Goal: Task Accomplishment & Management: Manage account settings

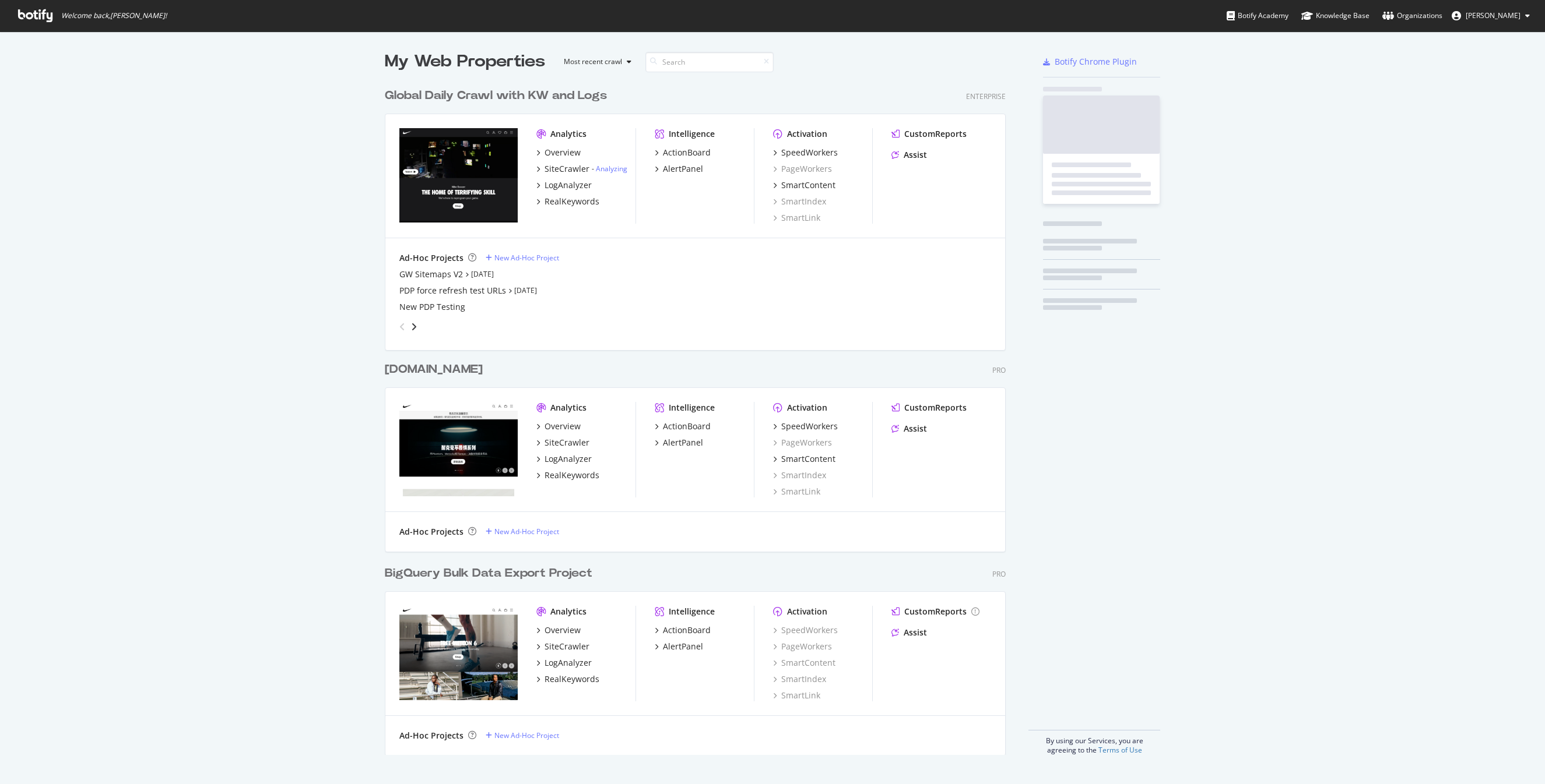
scroll to position [682, 630]
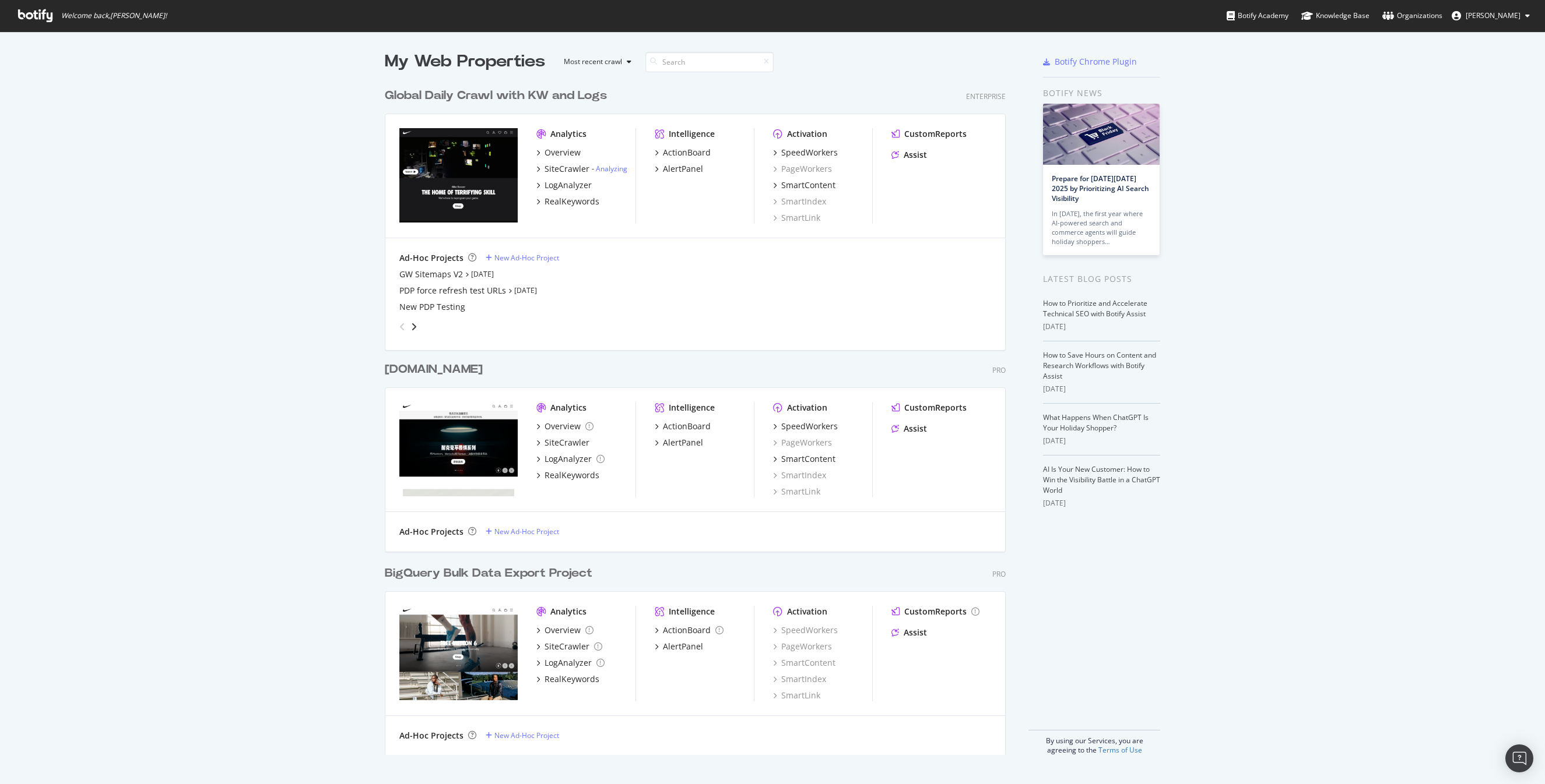
click at [1225, 103] on div "My Web Properties Most recent crawl Global Daily Crawl with KW and Logs Enterpr…" at bounding box center [772, 402] width 1545 height 742
click at [1495, 16] on span "[PERSON_NAME]" at bounding box center [1494, 15] width 55 height 10
click at [1468, 116] on div "See all Organizations" at bounding box center [1477, 117] width 123 height 17
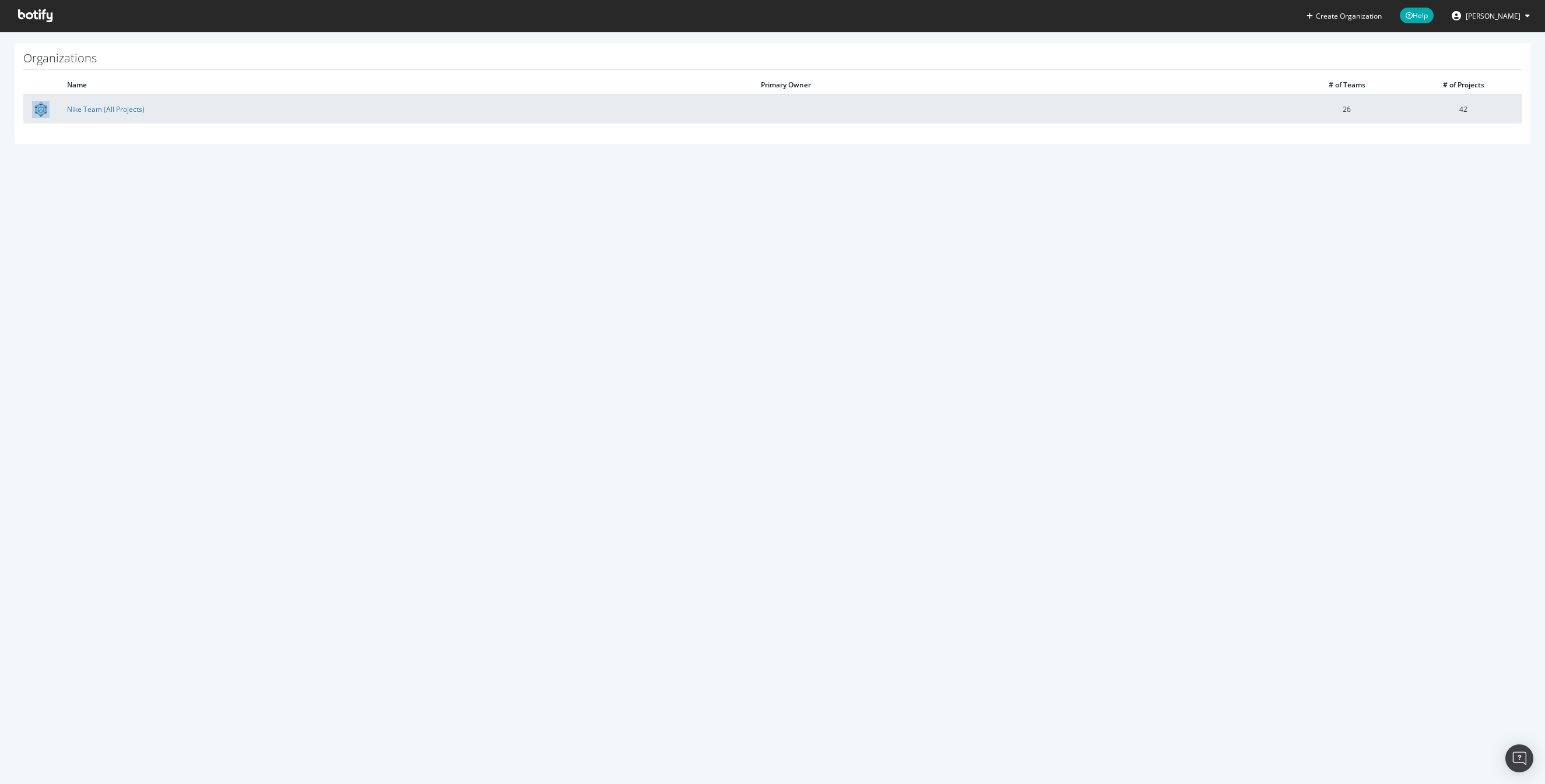
click at [129, 115] on td "Nike Team (All Projects)" at bounding box center [405, 108] width 694 height 29
click at [128, 108] on link "Nike Team (All Projects)" at bounding box center [105, 109] width 77 height 10
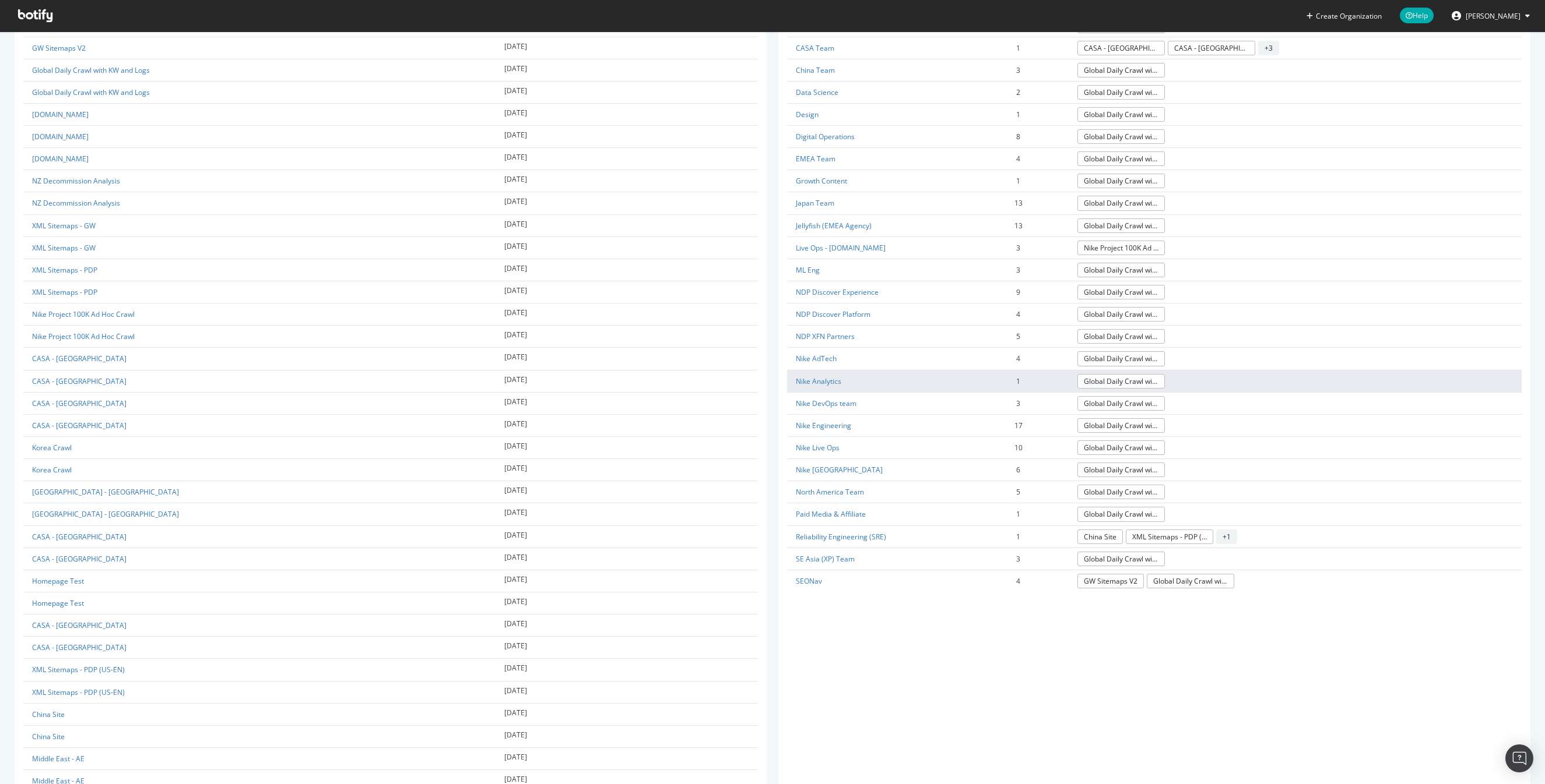
scroll to position [403, 0]
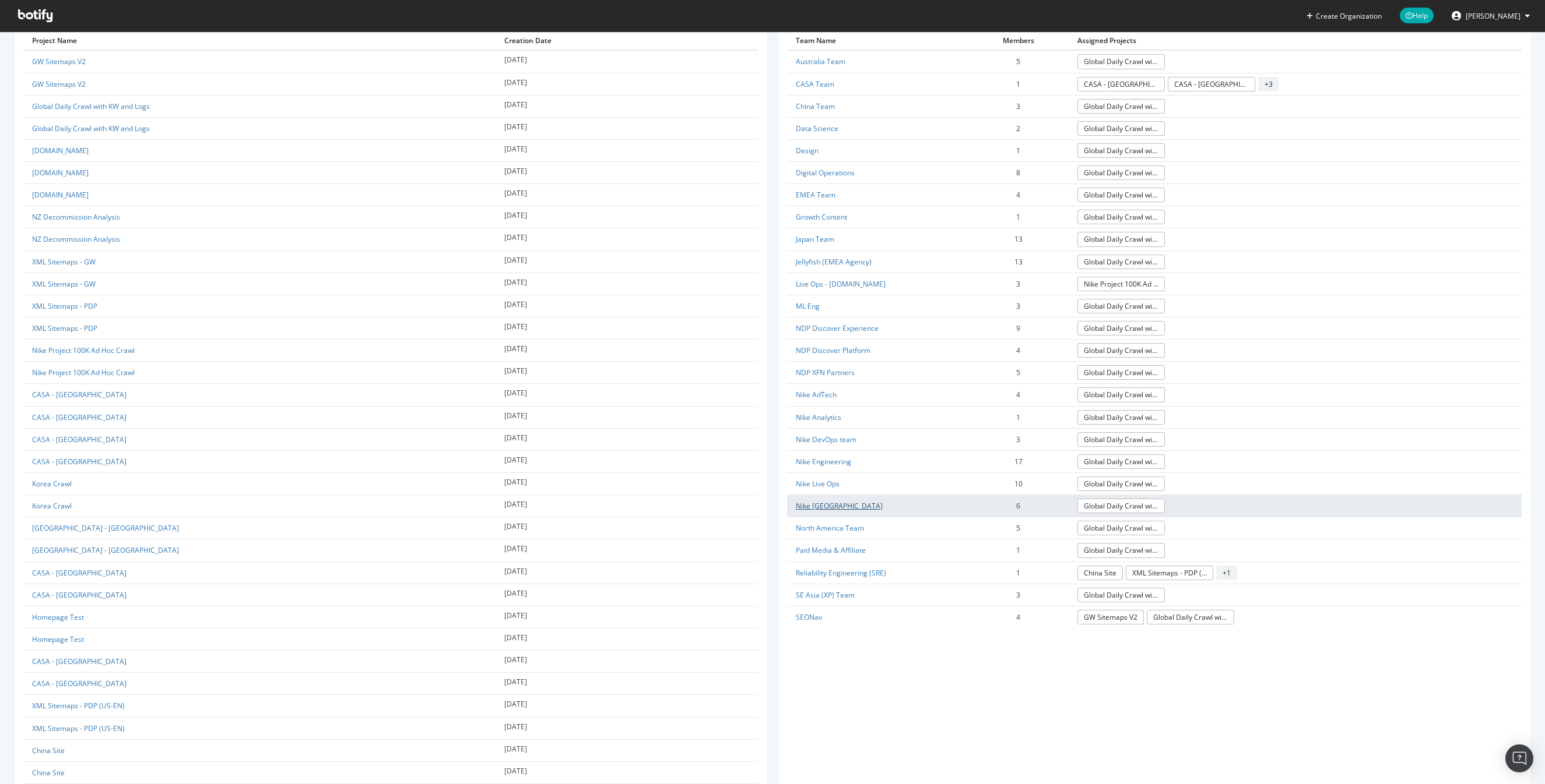
click at [819, 501] on link "Nike [GEOGRAPHIC_DATA]" at bounding box center [839, 506] width 87 height 10
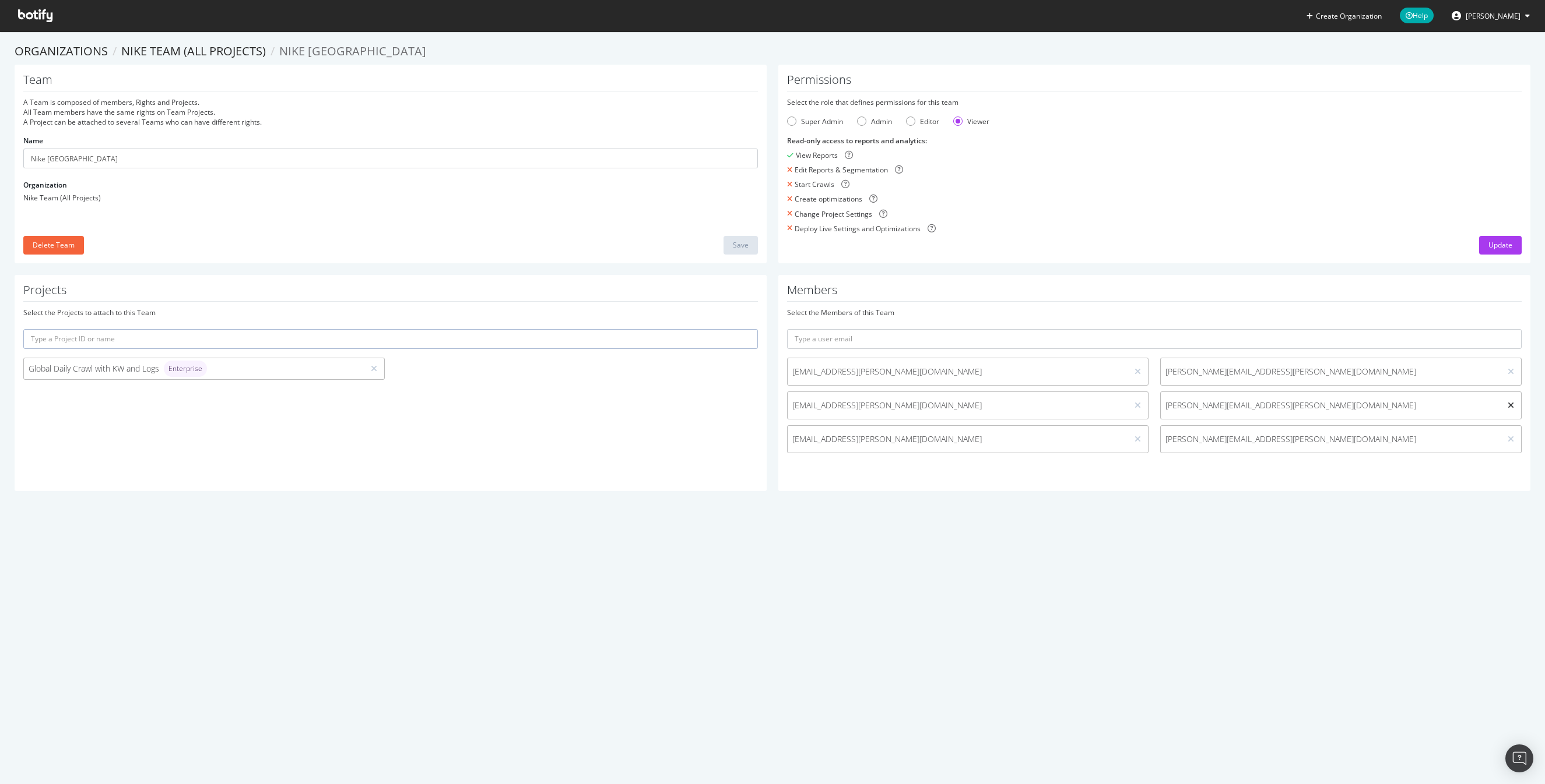
click at [1514, 405] on icon at bounding box center [1511, 405] width 7 height 9
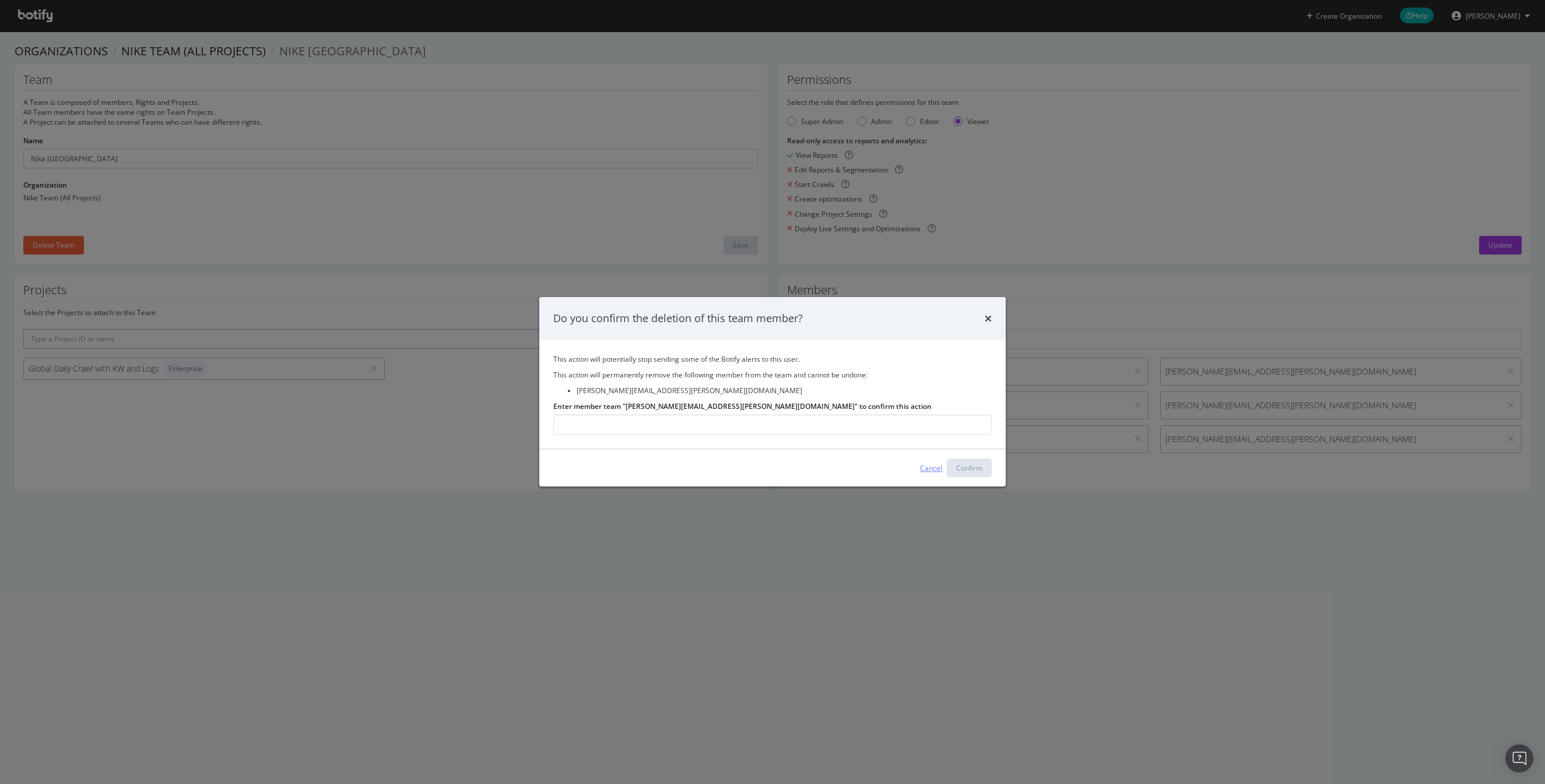
click at [929, 473] on div "Cancel" at bounding box center [930, 468] width 22 height 10
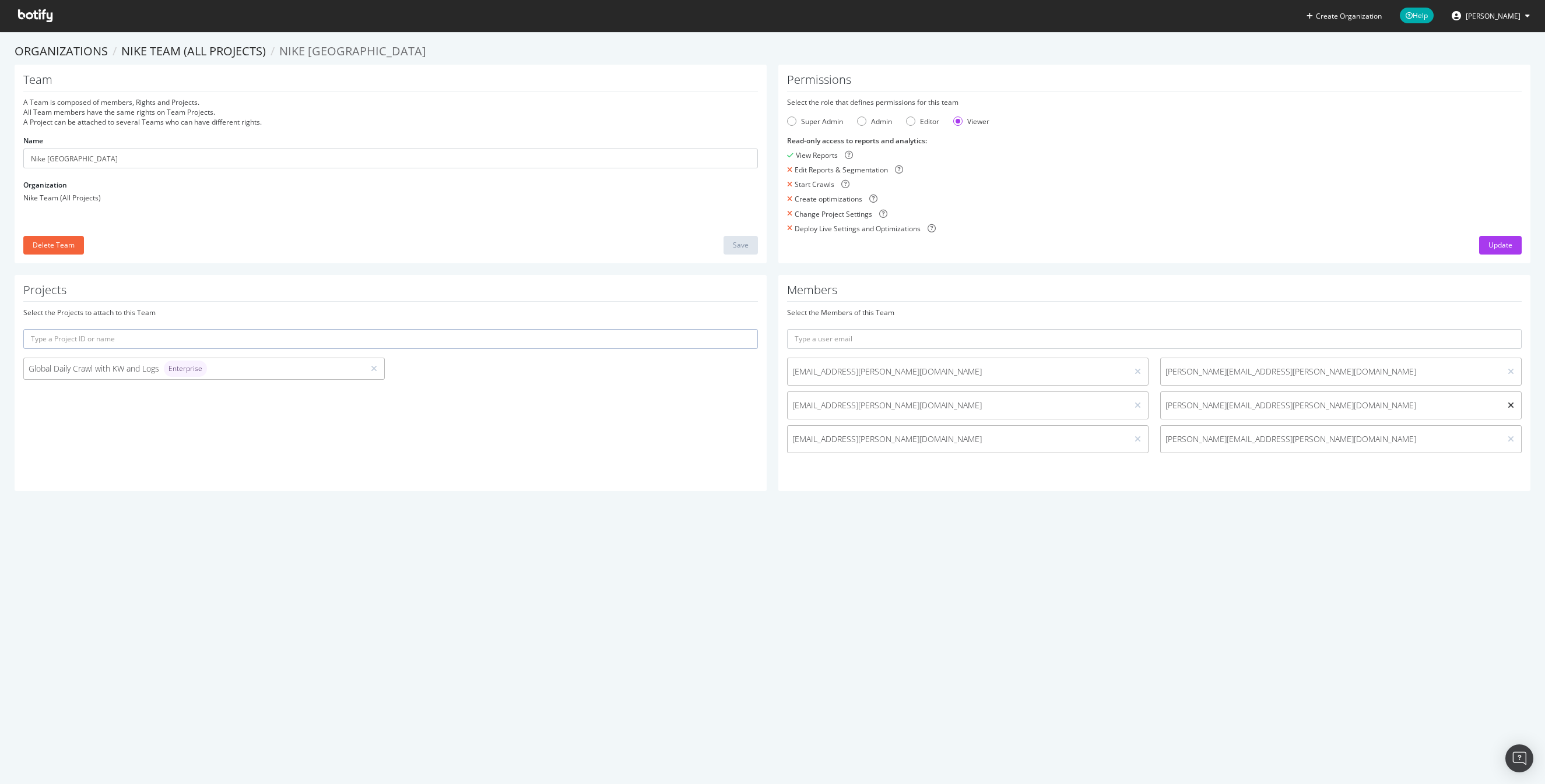
click at [1513, 404] on icon at bounding box center [1511, 405] width 7 height 9
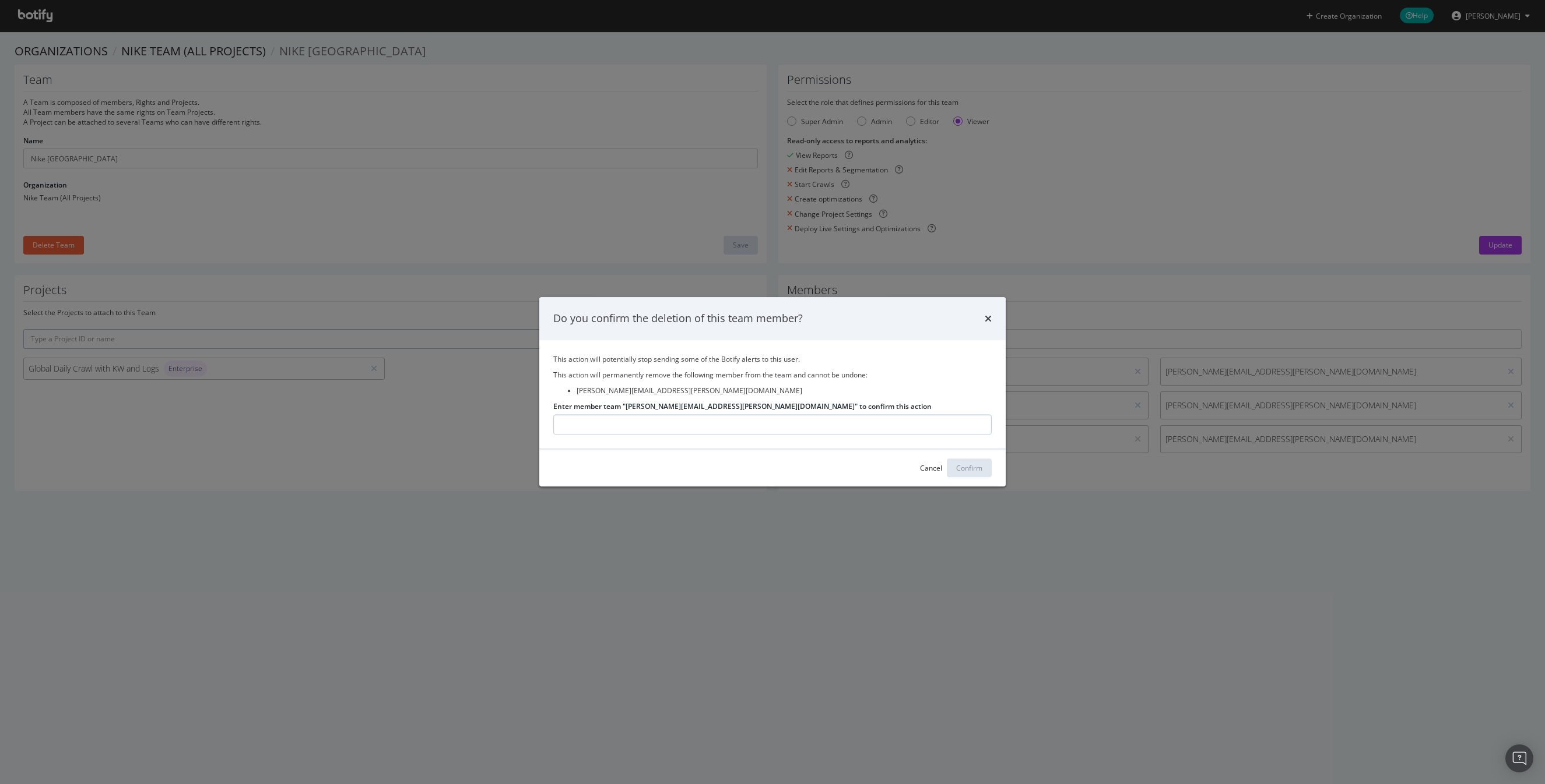
click at [693, 430] on input "Enter member team "[PERSON_NAME][EMAIL_ADDRESS][PERSON_NAME][DOMAIN_NAME]" to c…" at bounding box center [772, 424] width 439 height 20
type input "[PERSON_NAME][EMAIL_ADDRESS][PERSON_NAME][DOMAIN_NAME]"
click at [963, 462] on div "Confirm" at bounding box center [969, 468] width 27 height 17
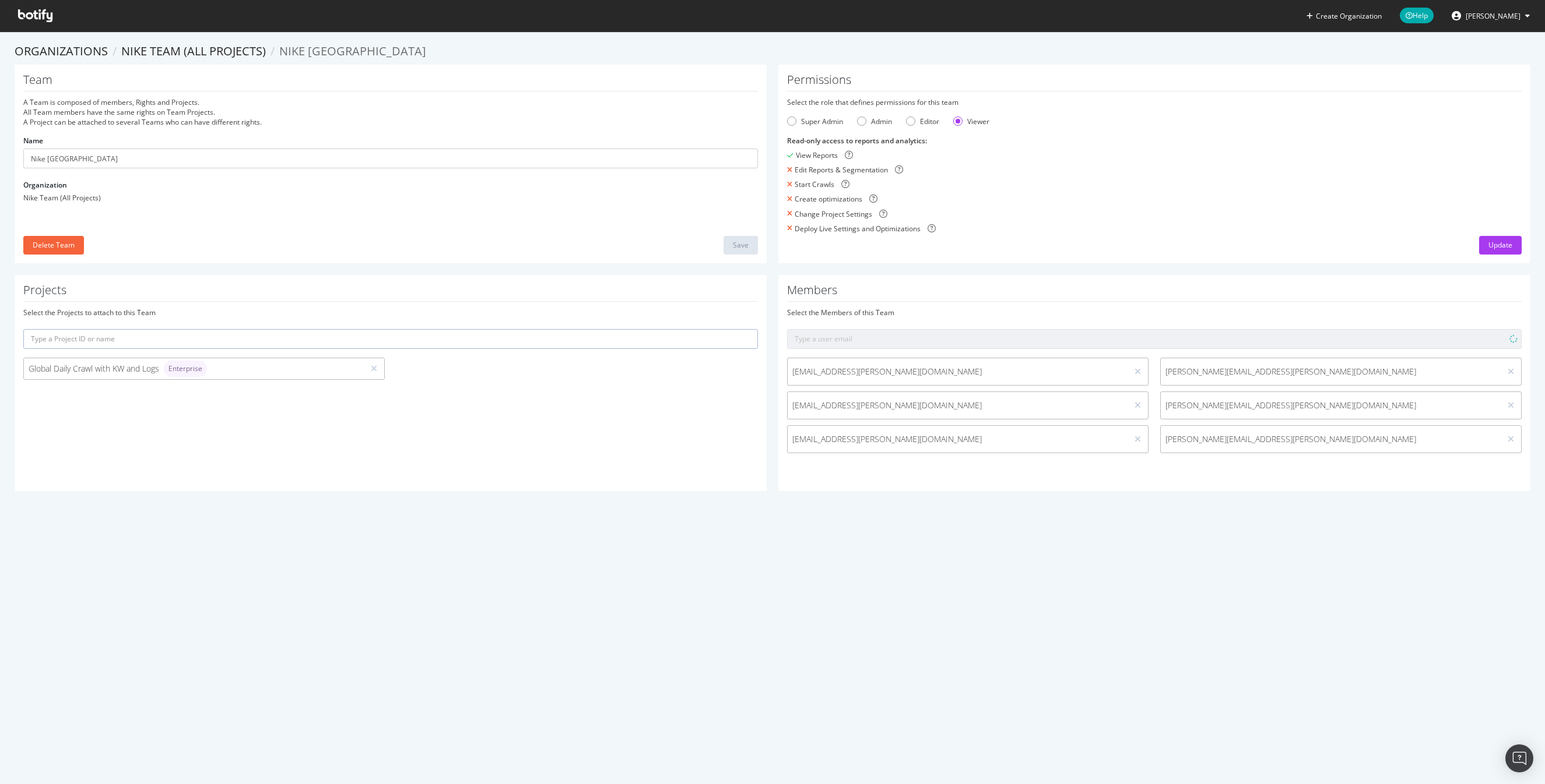
click at [1121, 477] on div "Members Select the Members of this Team [EMAIL_ADDRESS][PERSON_NAME][DOMAIN_NAM…" at bounding box center [1155, 382] width 752 height 216
click at [1024, 510] on section "Organizations Nike Team (All Projects) Nike Mexico Team A Team is composed of m…" at bounding box center [772, 273] width 1545 height 483
click at [1229, 441] on div "lauracecilia.cornejo@nike.com katherine.loredo@nike.com mariana.delagarza@nike.…" at bounding box center [1155, 408] width 746 height 102
click at [927, 343] on input "text" at bounding box center [1155, 339] width 735 height 20
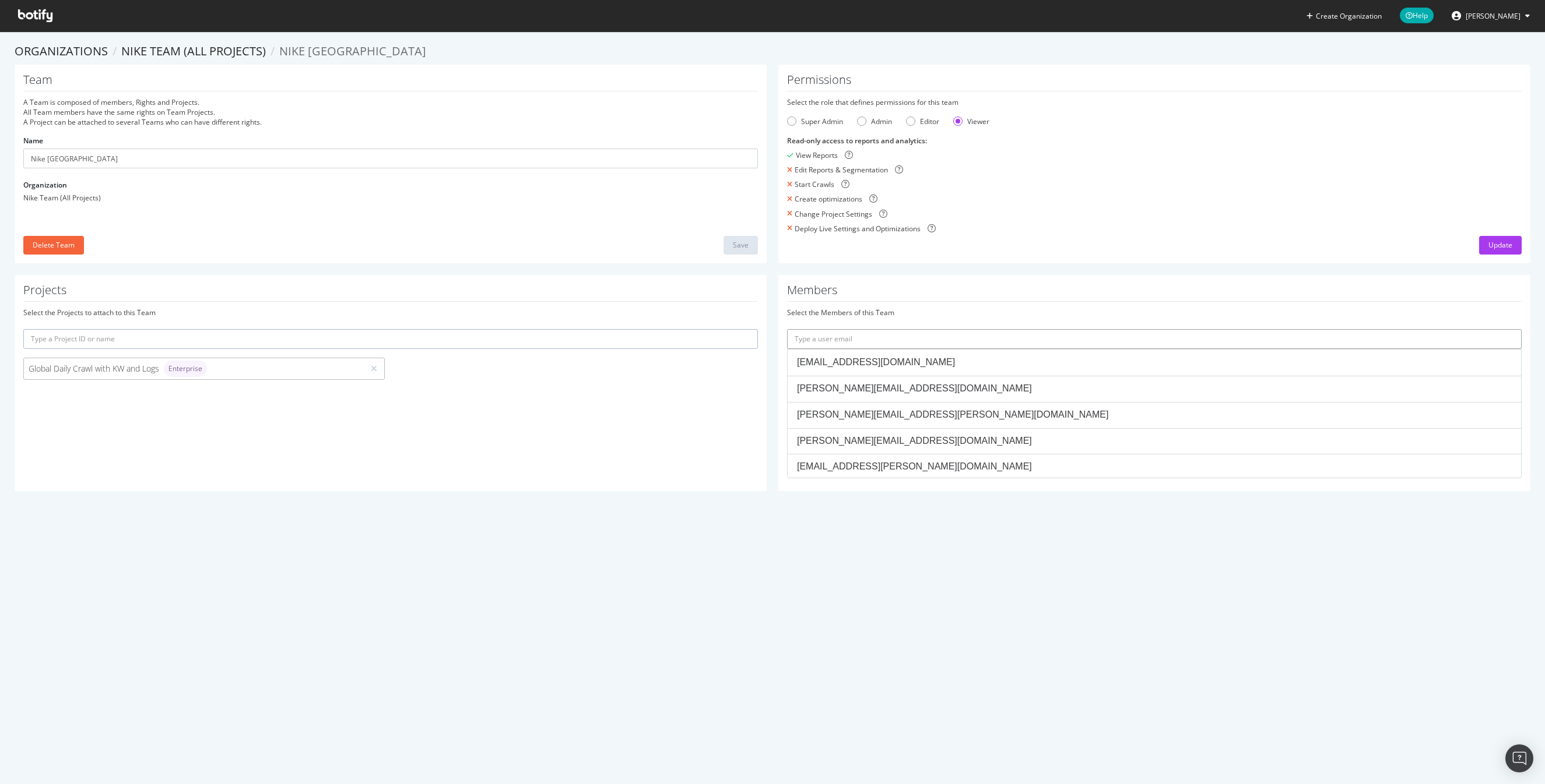
paste input "Ursula.Schultz@nike.com"
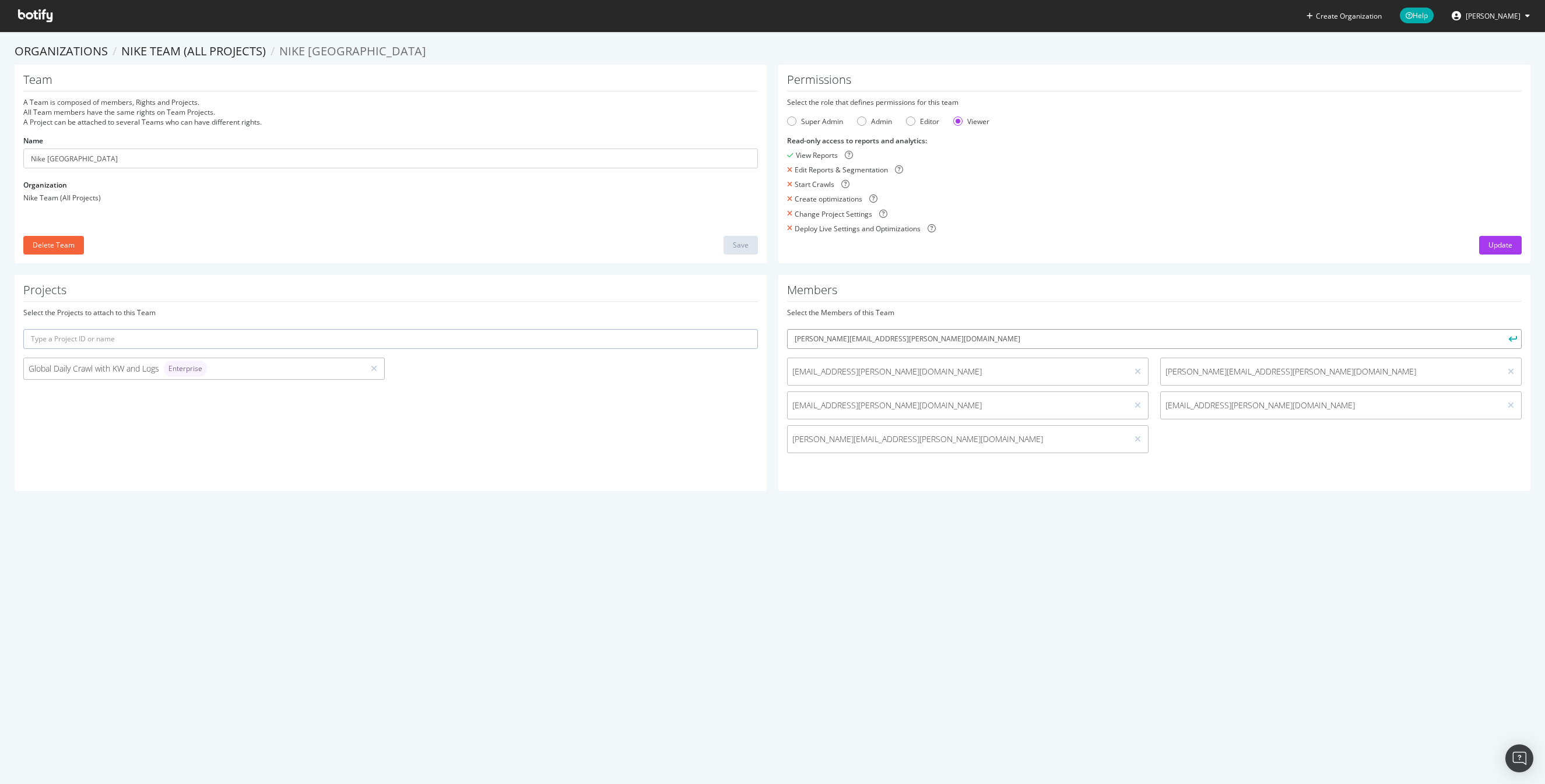
type input "Ursula.Schultz@nike.com"
click at [1502, 329] on button "submit" at bounding box center [1512, 339] width 20 height 20
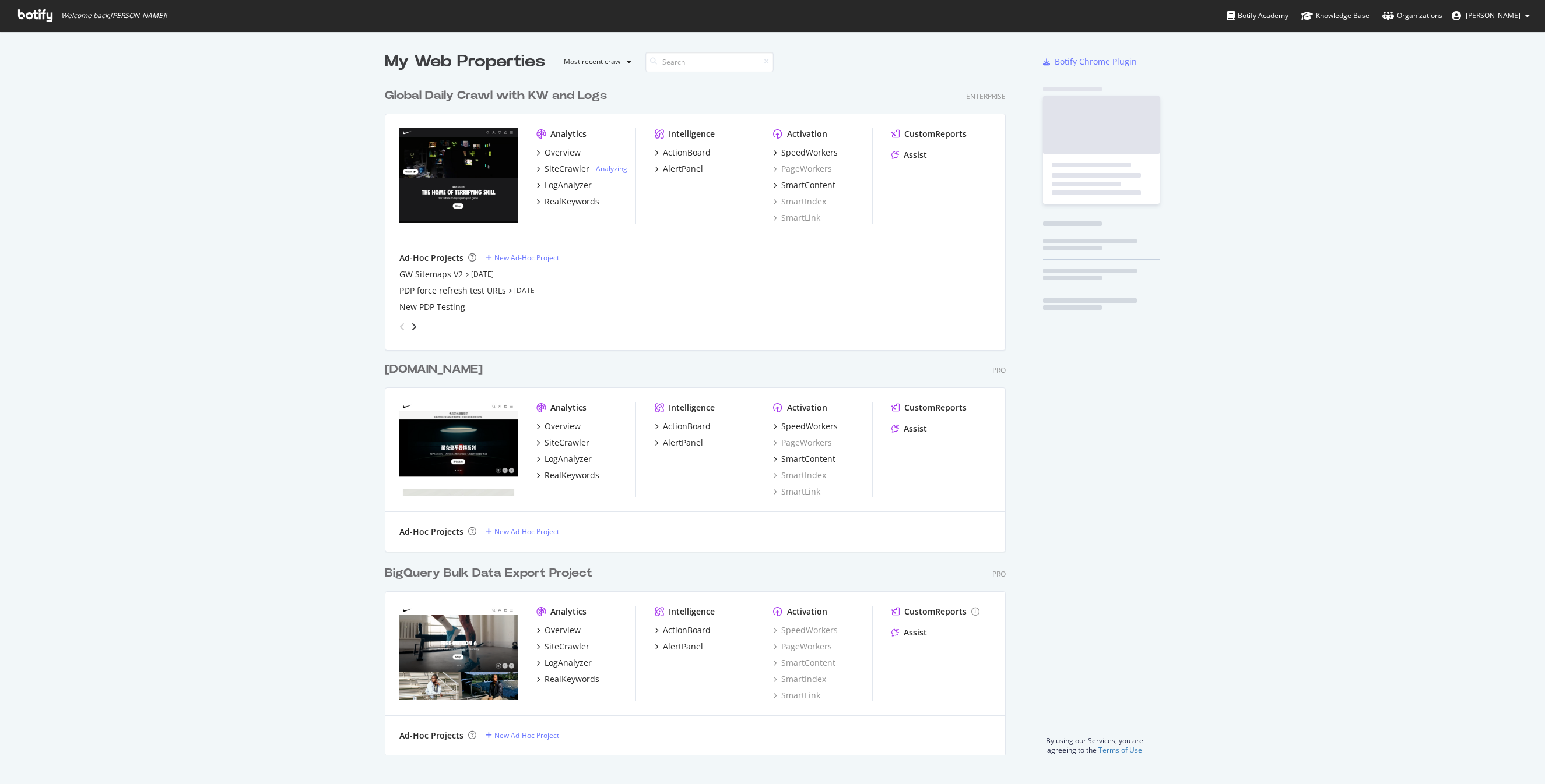
scroll to position [682, 630]
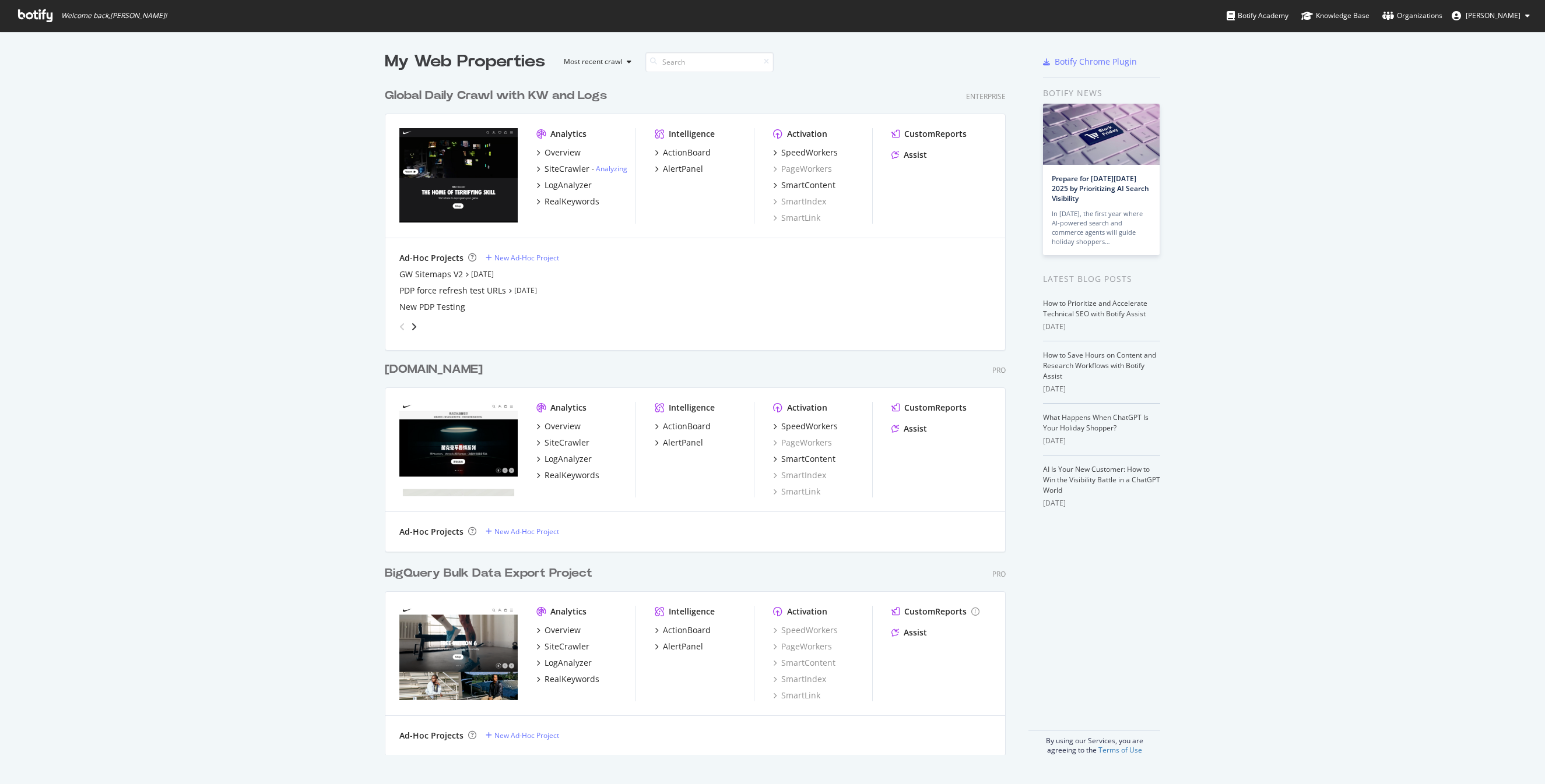
click at [1496, 20] on button "[PERSON_NAME]" at bounding box center [1491, 16] width 97 height 19
click at [1483, 141] on link "Log Out" at bounding box center [1477, 143] width 123 height 17
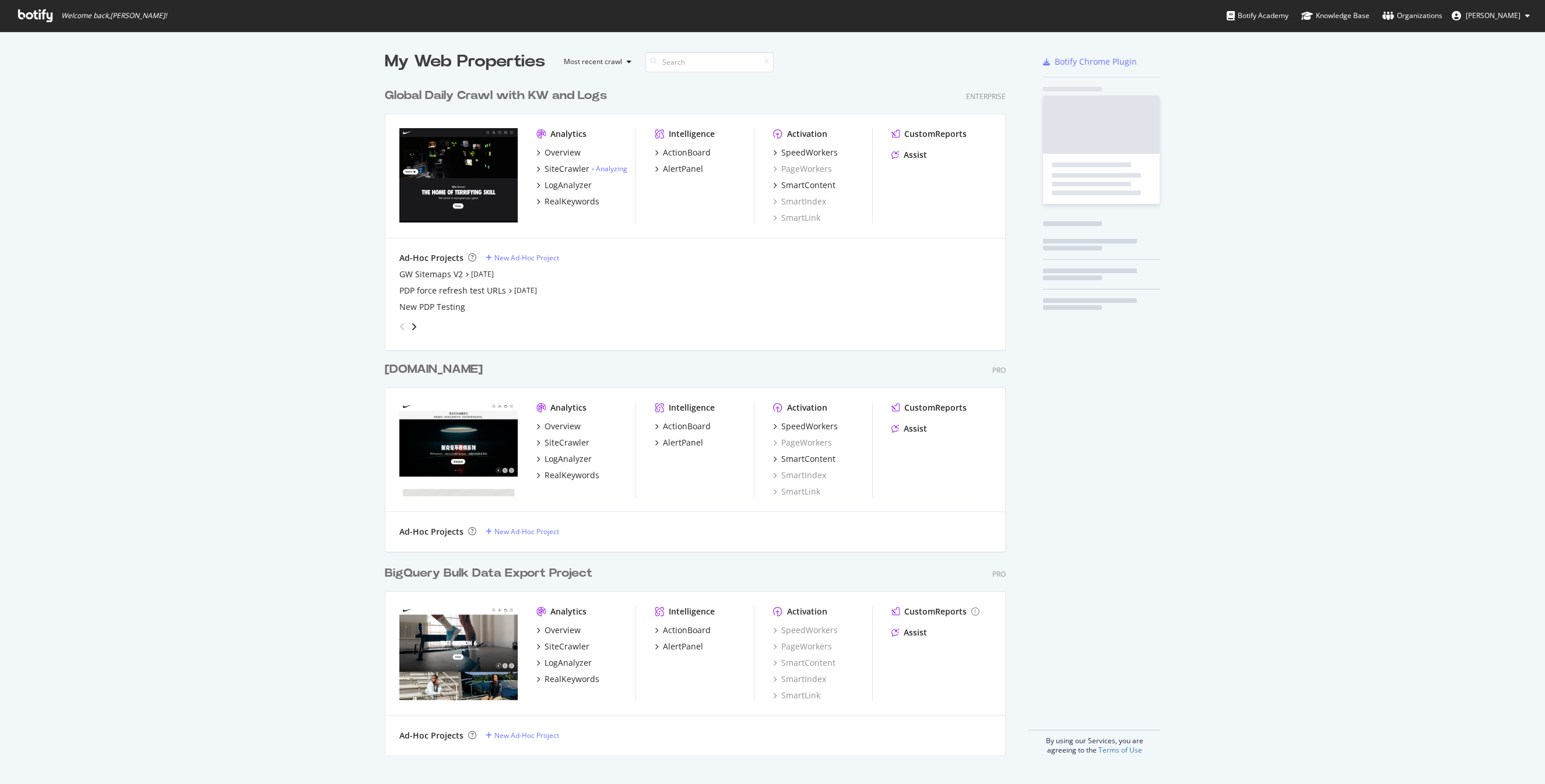
scroll to position [682, 630]
